Goal: Navigation & Orientation: Find specific page/section

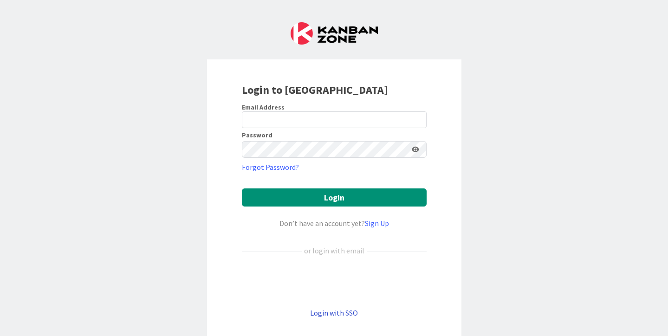
click at [335, 316] on link "Login with SSO" at bounding box center [334, 312] width 48 height 9
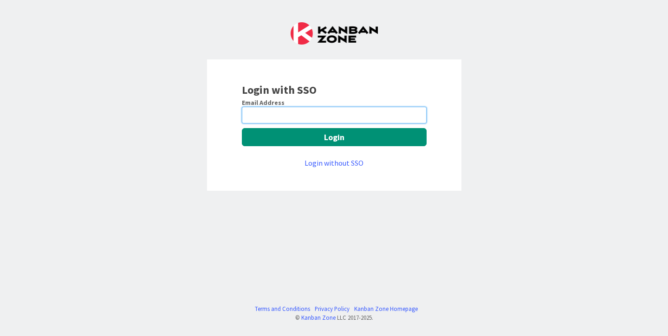
click at [289, 112] on input "email" at bounding box center [334, 115] width 185 height 17
click at [266, 114] on input "email" at bounding box center [334, 115] width 185 height 17
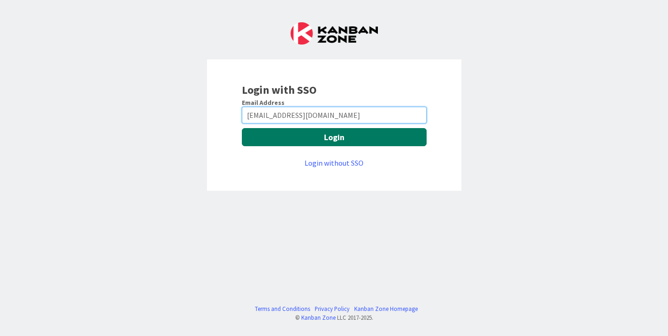
type input "ar@stillmanlegalpc.com"
click at [258, 132] on button "Login" at bounding box center [334, 137] width 185 height 18
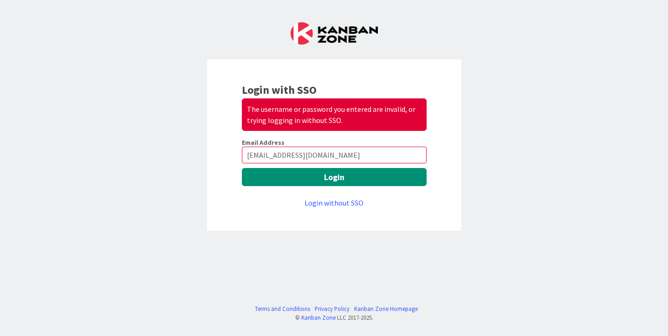
click at [356, 164] on div "Email Address ar@stillmanlegalpc.com Login Login without SSO" at bounding box center [334, 173] width 185 height 70
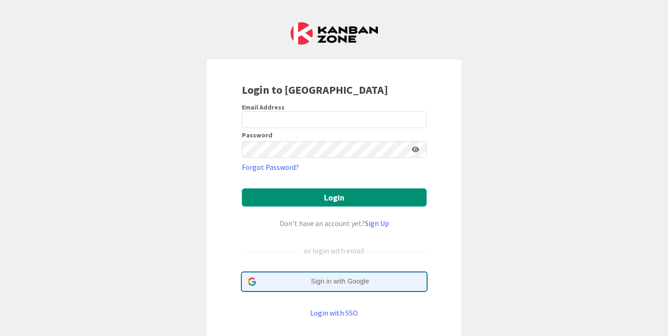
click at [331, 278] on span "Sign in with Google" at bounding box center [340, 282] width 161 height 10
